Goal: Task Accomplishment & Management: Complete application form

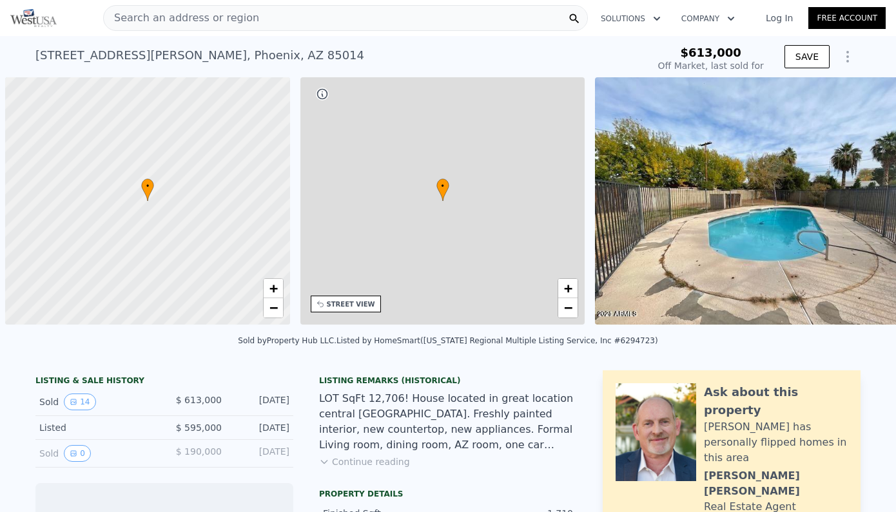
scroll to position [0, 5]
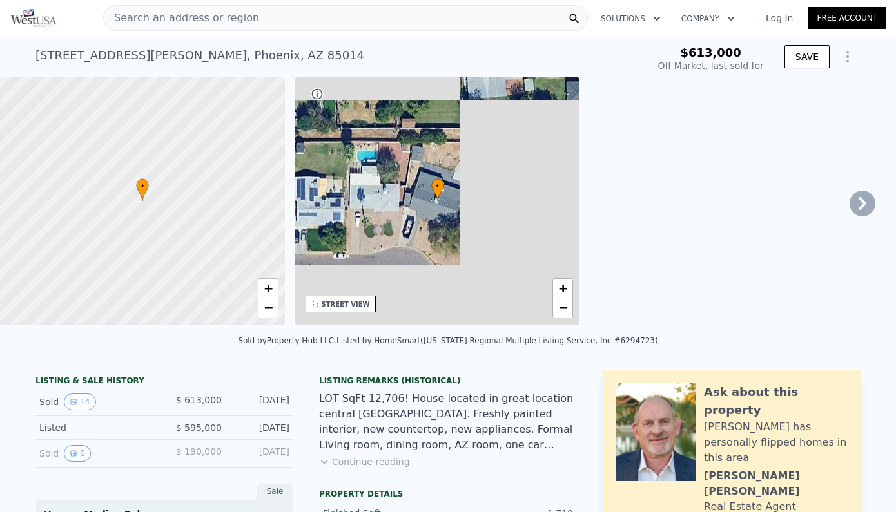
type input "-$ 1,231,439"
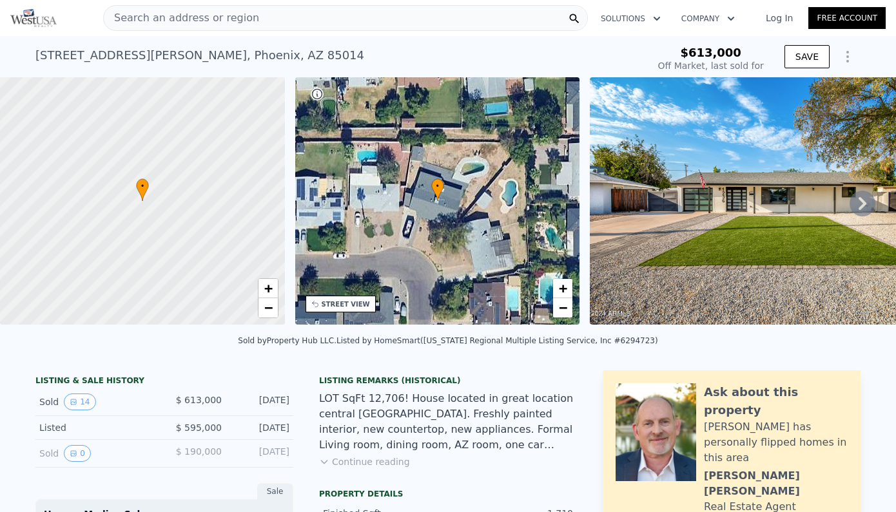
click at [787, 18] on link "Log In" at bounding box center [779, 18] width 58 height 13
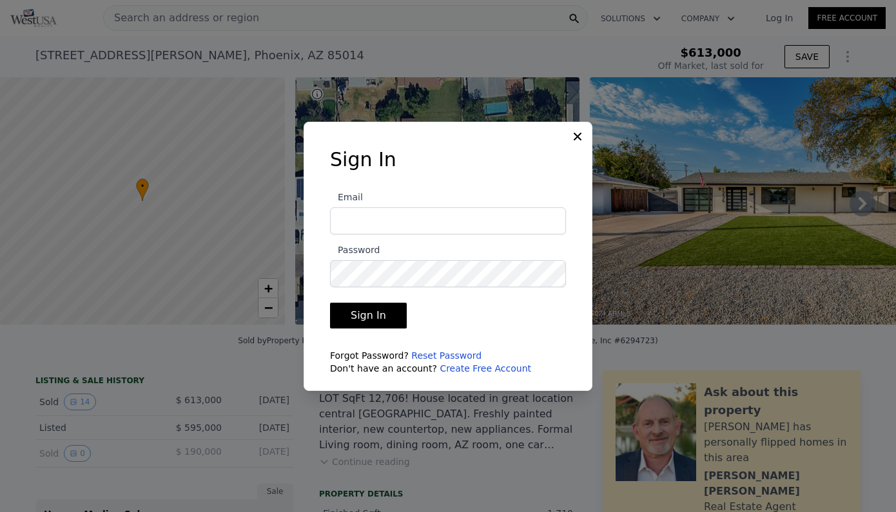
click at [490, 216] on input "Email" at bounding box center [448, 220] width 236 height 27
type input "[PERSON_NAME][EMAIL_ADDRESS][PERSON_NAME][DOMAIN_NAME]"
click at [356, 319] on button "Sign In" at bounding box center [368, 316] width 77 height 26
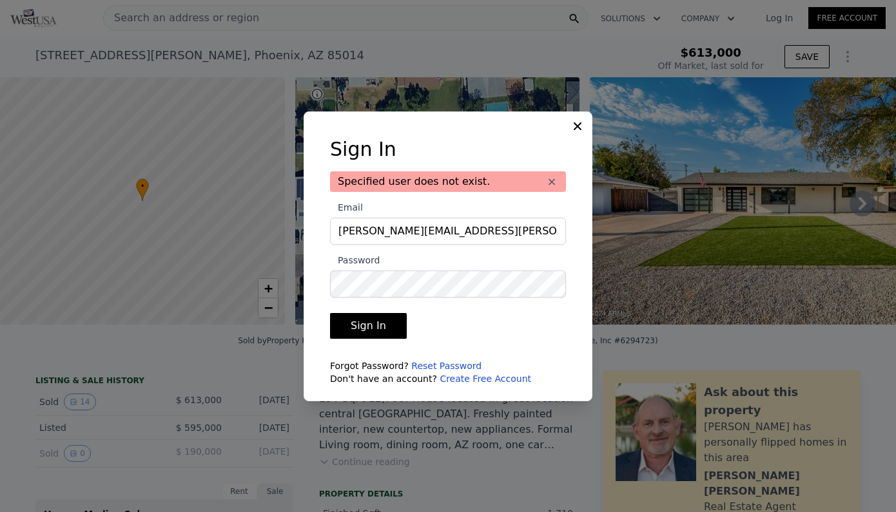
click at [448, 376] on link "Create Free Account" at bounding box center [484, 379] width 91 height 10
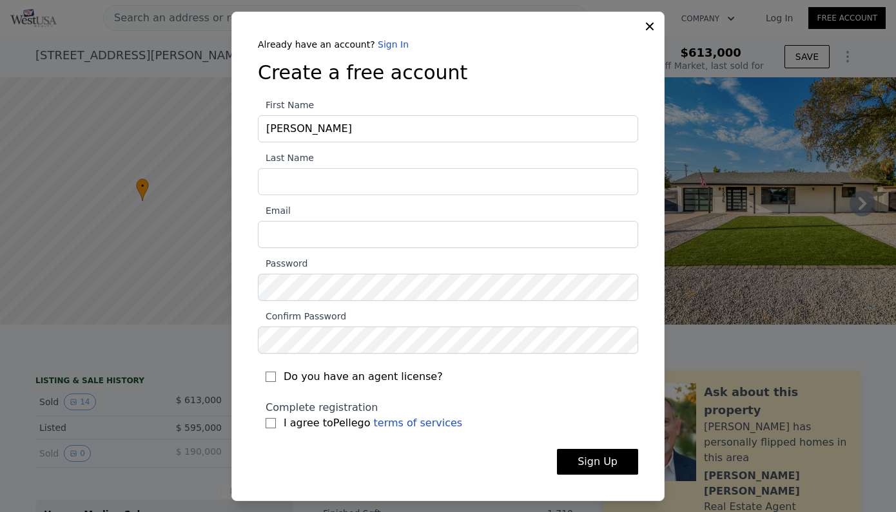
type input "[PERSON_NAME]"
type input "[EMAIL_ADDRESS][DOMAIN_NAME]"
click at [274, 424] on input "I agree to Pellego terms of services" at bounding box center [270, 423] width 10 height 10
checkbox input "true"
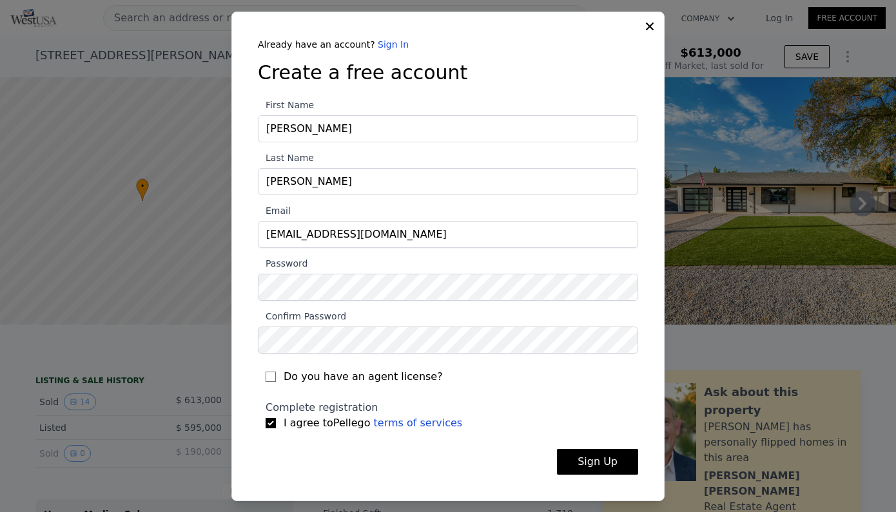
click at [595, 464] on button "Sign Up" at bounding box center [597, 462] width 81 height 26
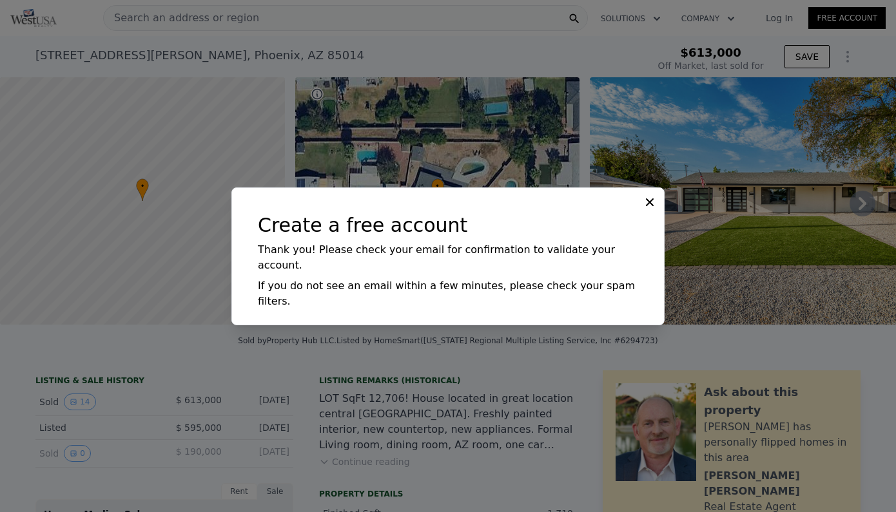
click at [651, 209] on icon at bounding box center [649, 202] width 13 height 13
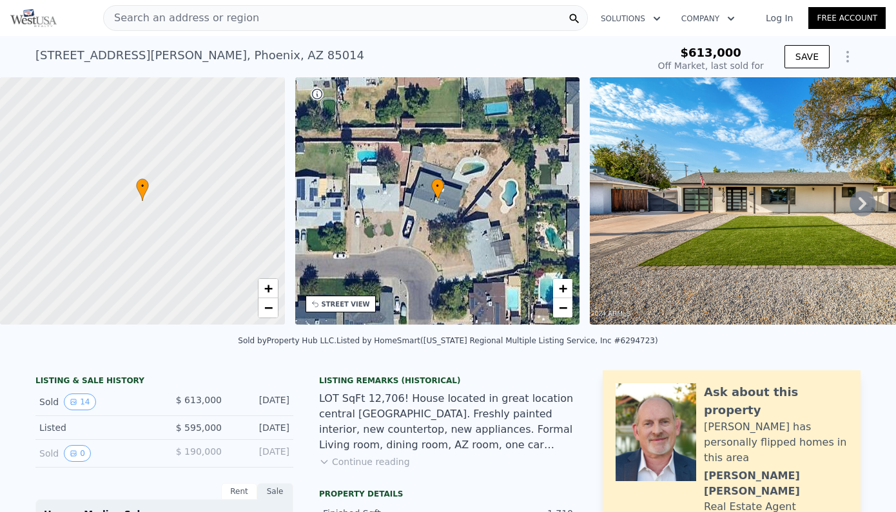
click at [774, 19] on link "Log In" at bounding box center [779, 18] width 58 height 13
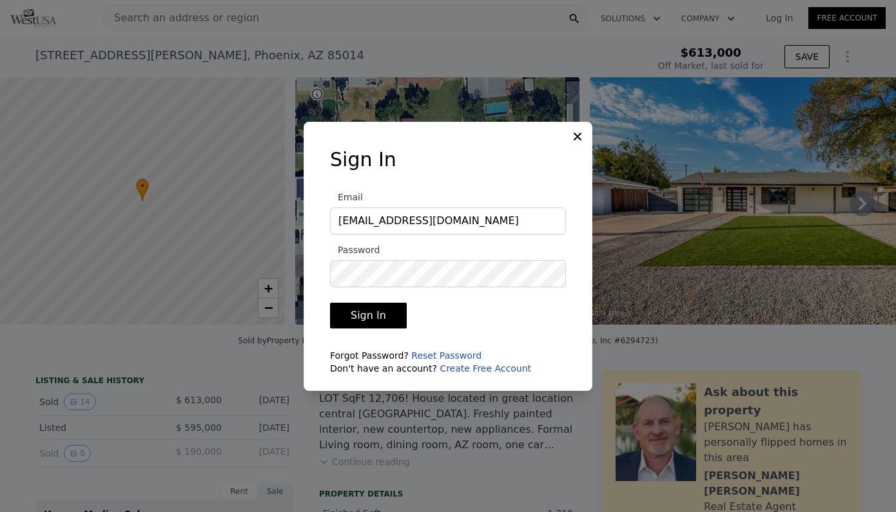
type input "[EMAIL_ADDRESS][DOMAIN_NAME]"
click at [394, 259] on label "Password" at bounding box center [448, 264] width 236 height 45
click at [367, 323] on button "Sign In" at bounding box center [368, 316] width 77 height 26
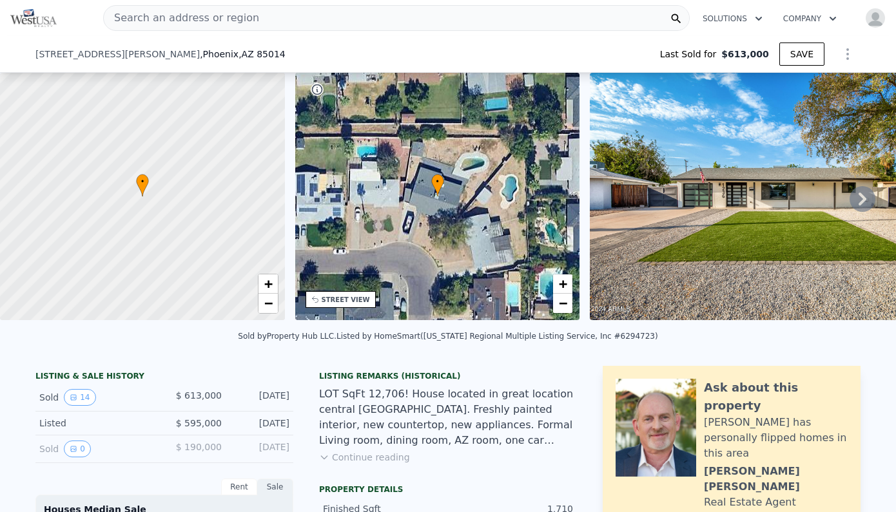
scroll to position [265, 0]
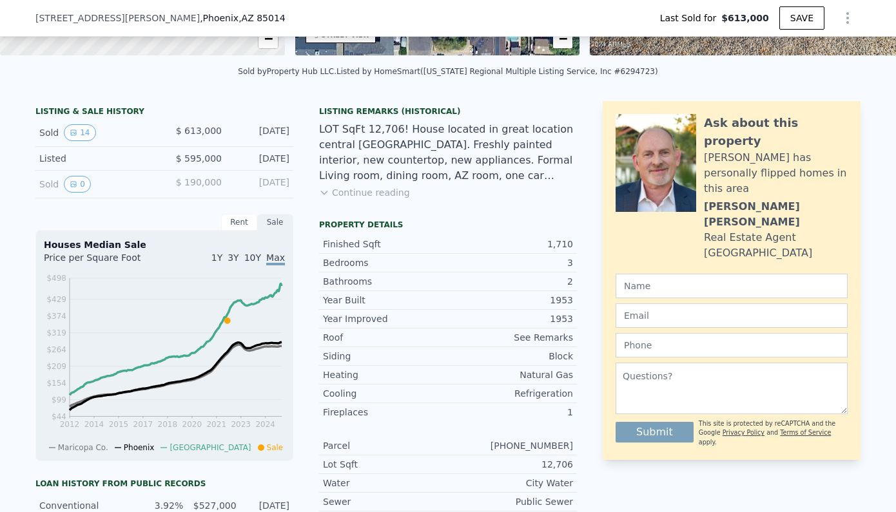
click at [376, 184] on div "Listing Remarks (Historical) LOT SqFt 12,706! House located in great location c…" at bounding box center [448, 160] width 258 height 108
click at [354, 195] on button "Continue reading" at bounding box center [364, 192] width 91 height 13
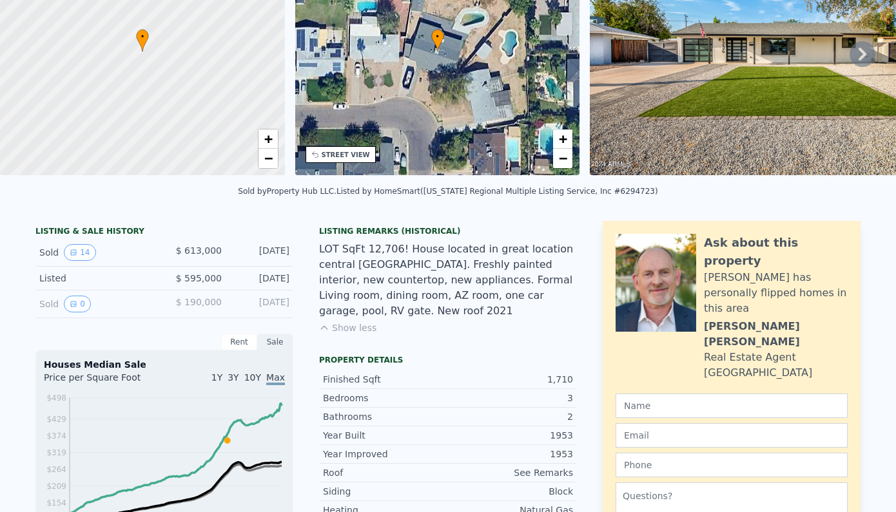
scroll to position [0, 0]
